Goal: Complete application form

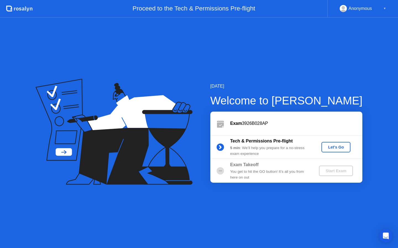
click at [330, 146] on div "Let's Go" at bounding box center [335, 147] width 25 height 4
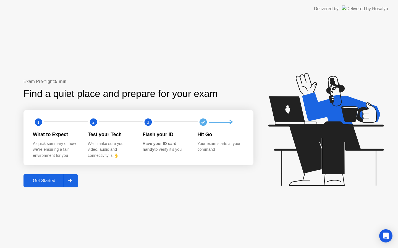
click at [66, 184] on div at bounding box center [69, 181] width 13 height 13
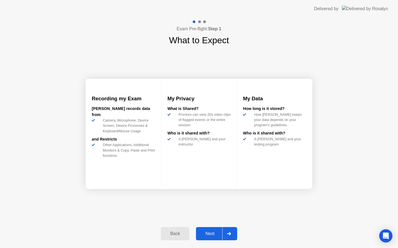
click at [205, 232] on div "Next" at bounding box center [209, 234] width 25 height 5
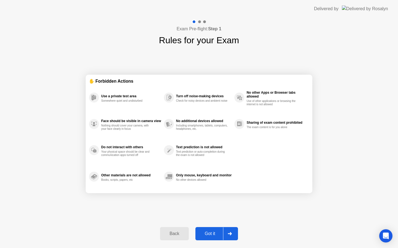
click at [214, 233] on div "Got it" at bounding box center [210, 234] width 26 height 5
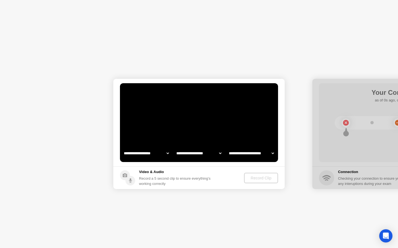
select select "**********"
select select "*******"
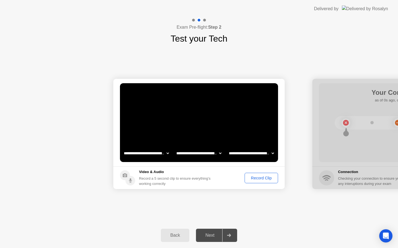
click at [250, 178] on div "Record Clip" at bounding box center [261, 178] width 30 height 4
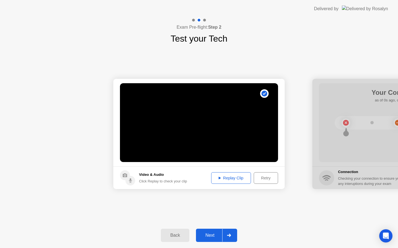
click at [212, 233] on div "Next" at bounding box center [209, 235] width 25 height 5
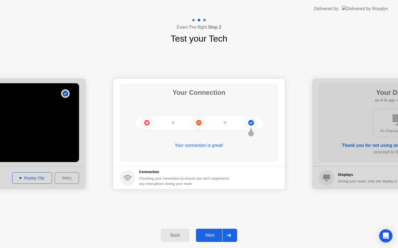
click at [213, 233] on div "Next" at bounding box center [209, 235] width 25 height 5
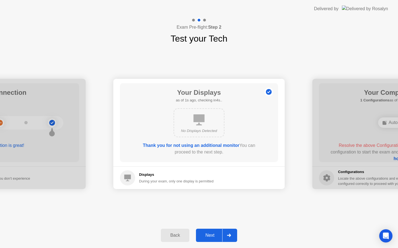
click at [212, 232] on button "Next" at bounding box center [216, 235] width 41 height 13
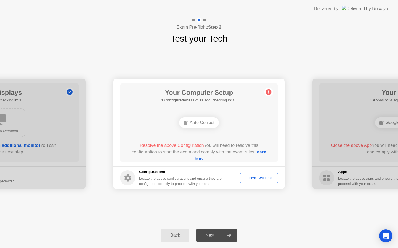
click at [183, 120] on div "Auto Correct" at bounding box center [199, 123] width 40 height 10
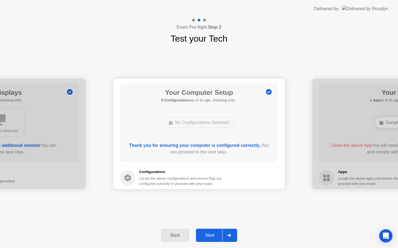
click at [211, 234] on div "Next" at bounding box center [209, 235] width 25 height 5
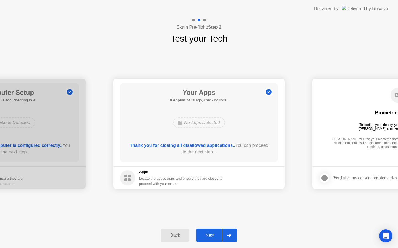
click at [205, 233] on div "Next" at bounding box center [209, 235] width 25 height 5
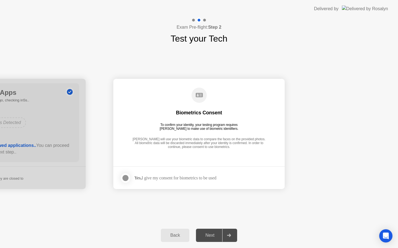
click at [181, 240] on button "Back" at bounding box center [175, 235] width 28 height 13
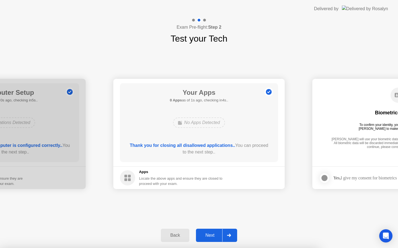
click at [210, 234] on div "Next" at bounding box center [209, 235] width 25 height 5
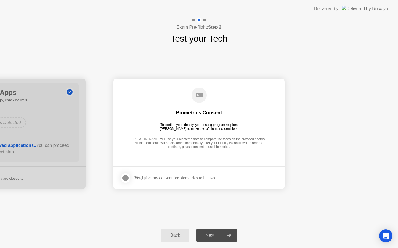
click at [125, 182] on div at bounding box center [125, 178] width 7 height 7
click at [211, 234] on div "Next" at bounding box center [209, 235] width 25 height 5
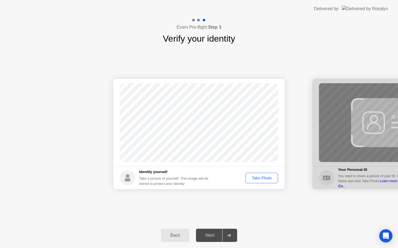
click at [251, 177] on div "Take Photo" at bounding box center [261, 178] width 29 height 4
click at [271, 176] on div "Retake" at bounding box center [265, 178] width 22 height 4
